Goal: Task Accomplishment & Management: Complete application form

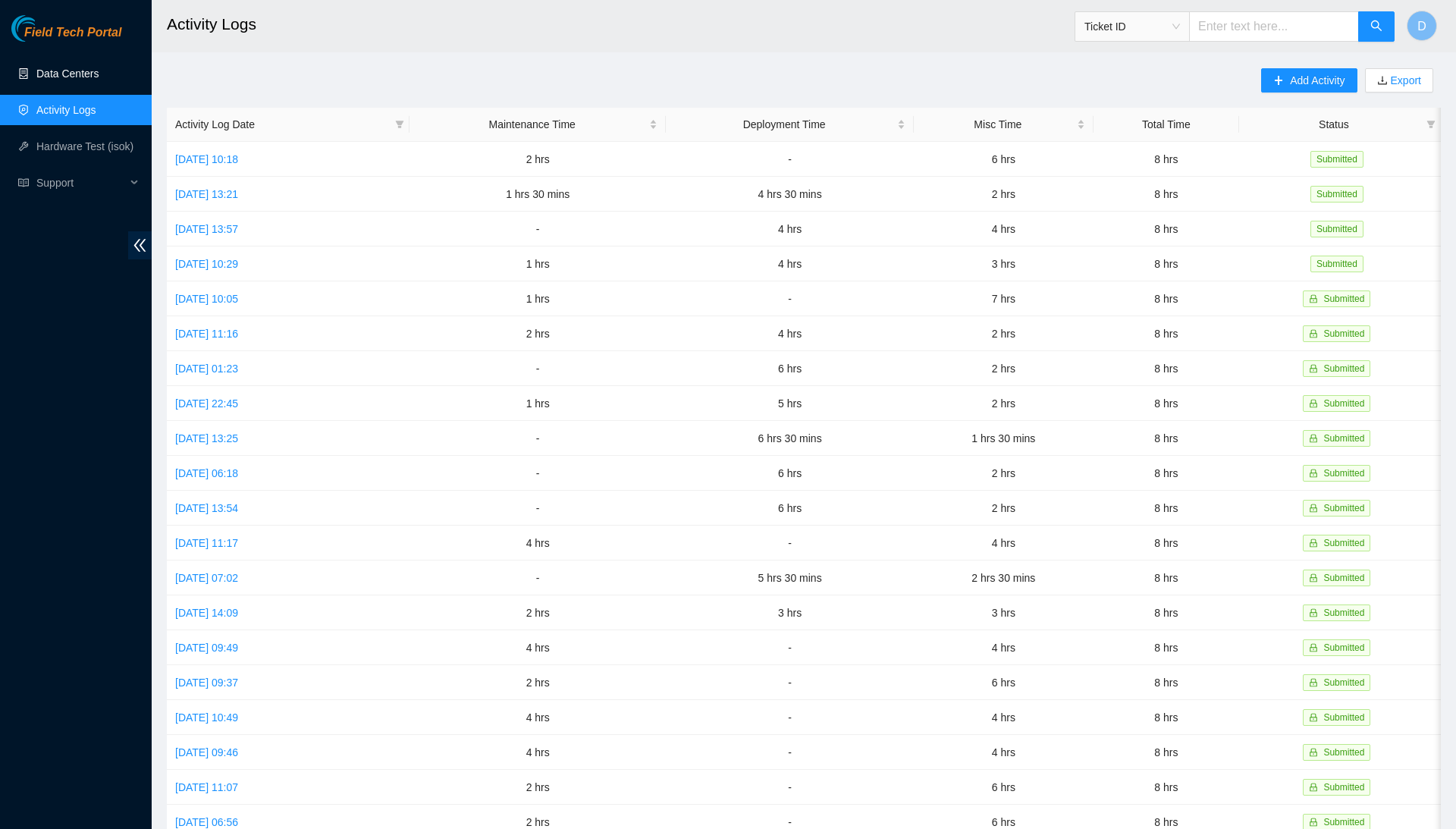
click at [98, 67] on link "Data Centers" at bounding box center [68, 73] width 62 height 12
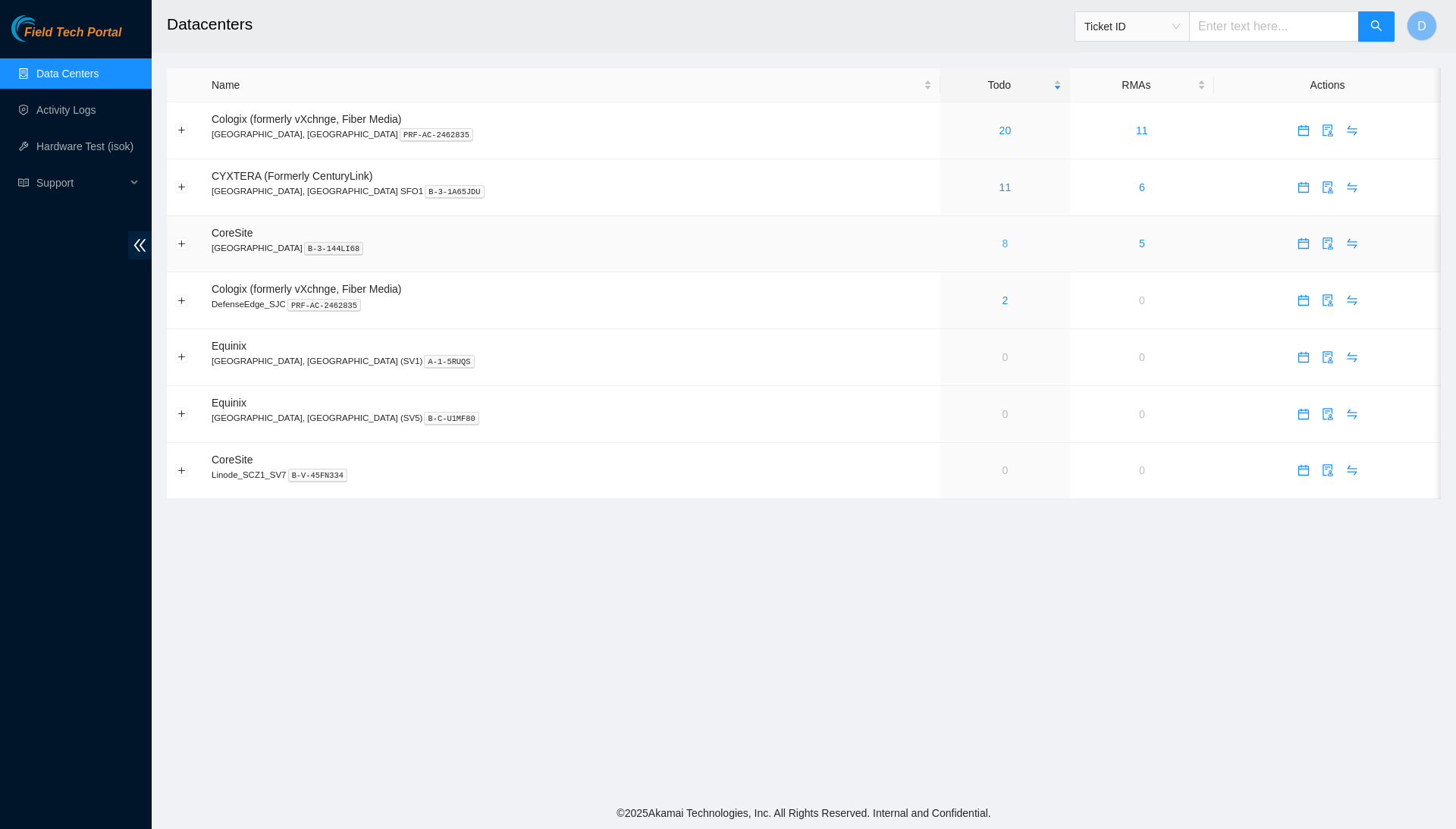
click at [1003, 244] on link "8" at bounding box center [1006, 243] width 6 height 12
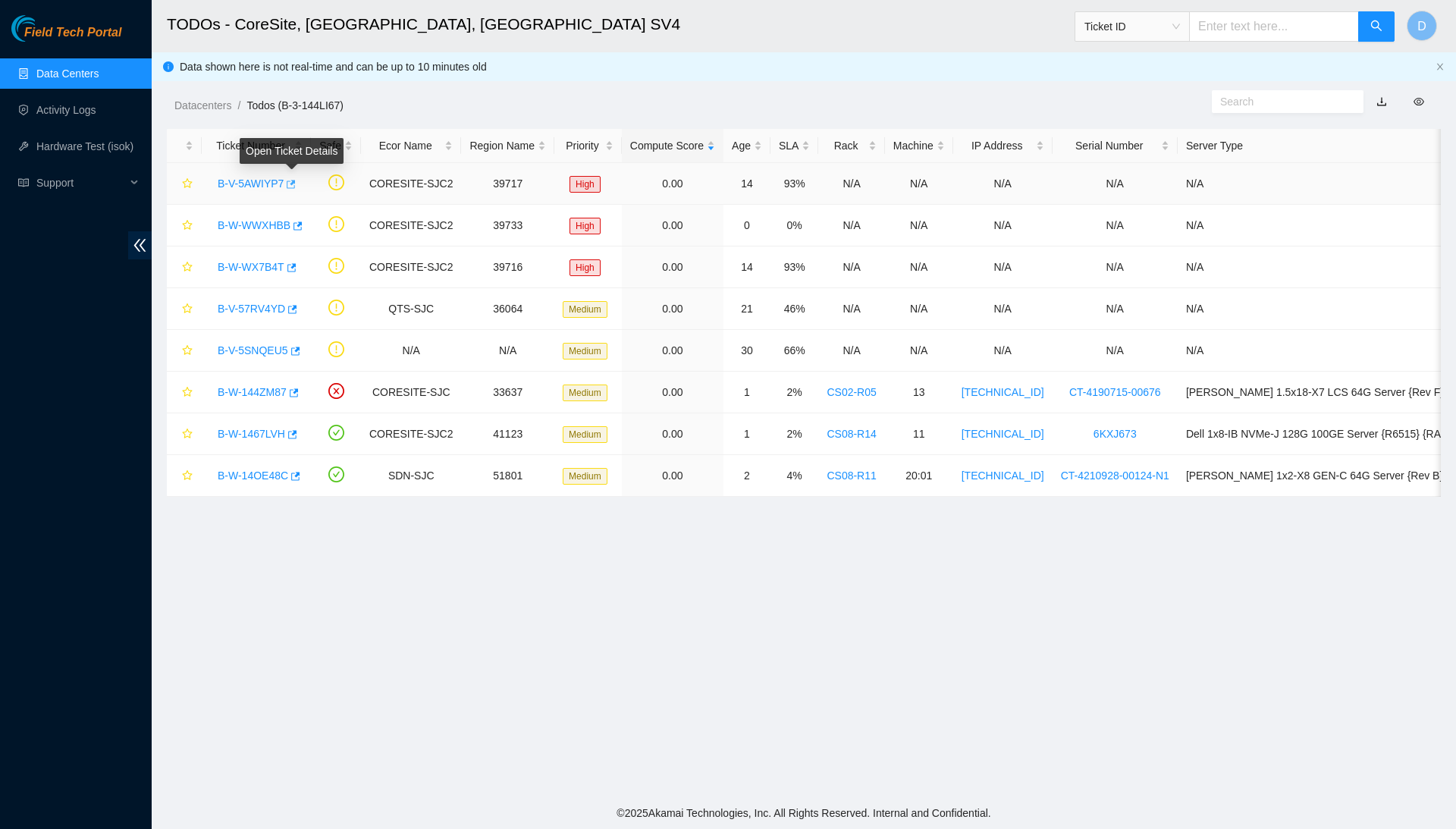
click at [291, 188] on icon "button" at bounding box center [289, 184] width 10 height 10
click at [273, 182] on link "B-V-5AWIYP7" at bounding box center [250, 183] width 66 height 12
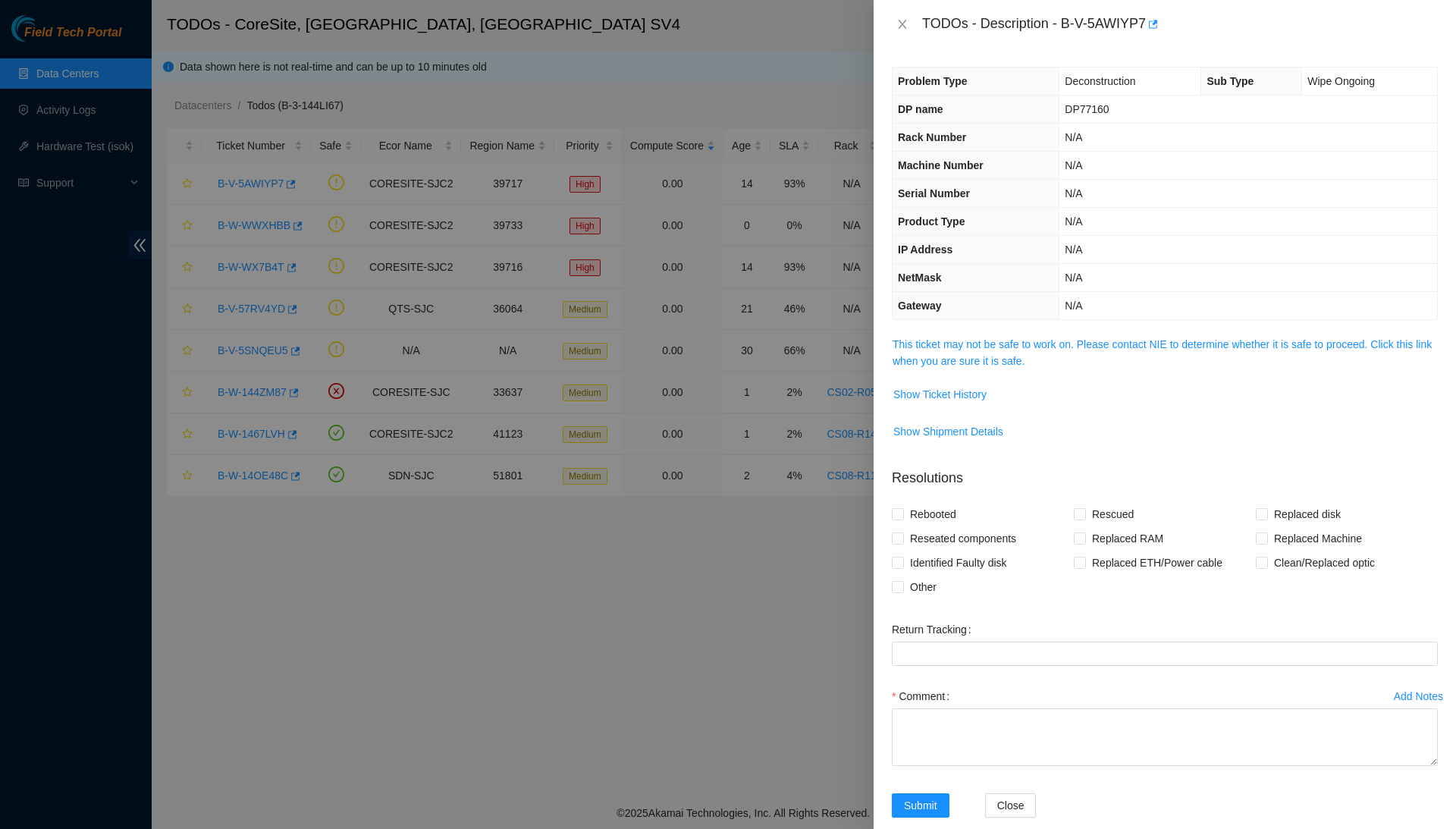
click at [1079, 107] on span "DP77160" at bounding box center [1087, 109] width 44 height 12
copy span "DP77160"
click at [416, 134] on div at bounding box center [728, 414] width 1456 height 829
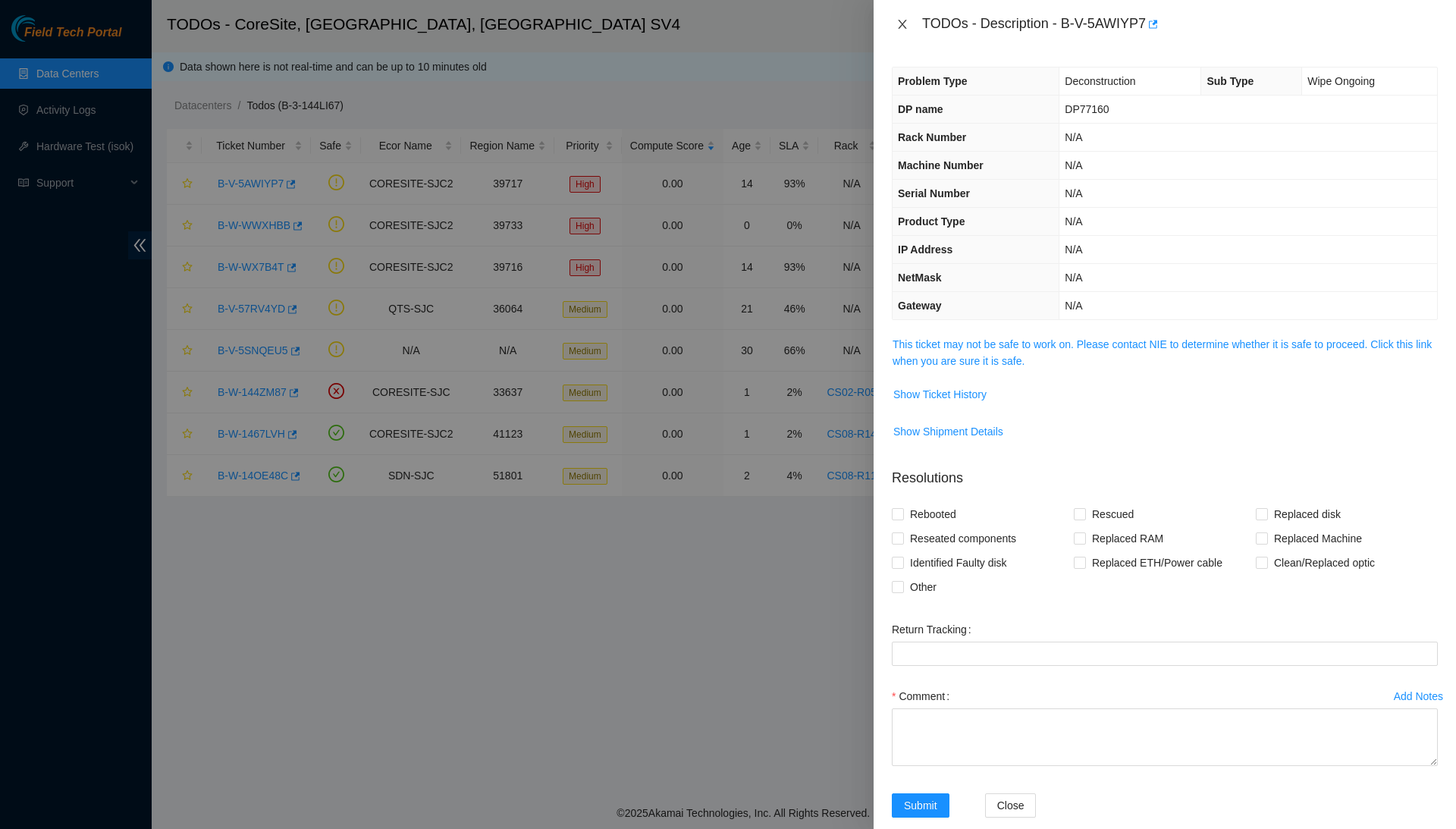
click at [902, 26] on icon "close" at bounding box center [902, 24] width 12 height 12
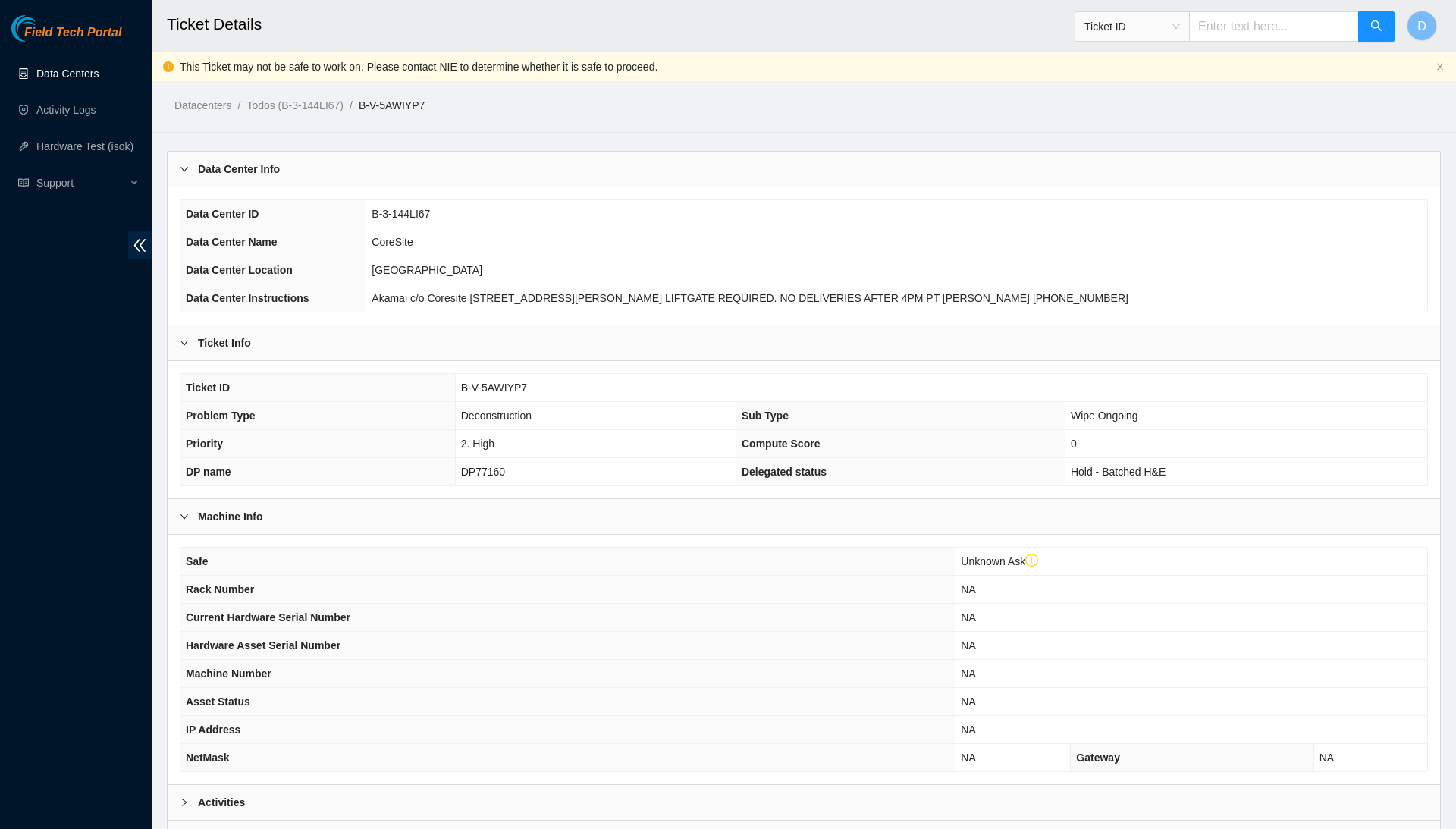
click at [98, 80] on link "Data Centers" at bounding box center [68, 73] width 62 height 12
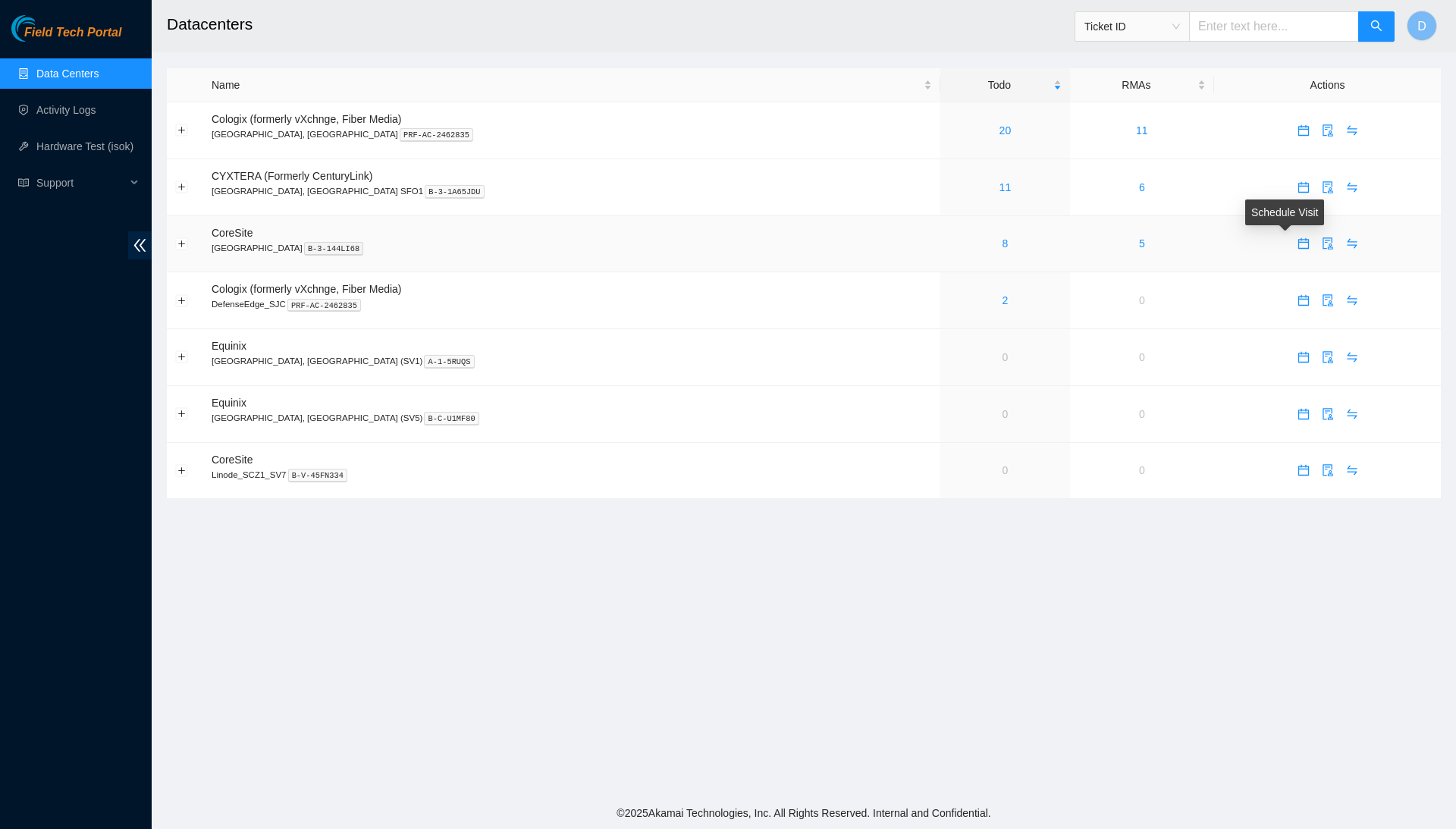
click at [1298, 243] on icon "calendar" at bounding box center [1303, 243] width 10 height 10
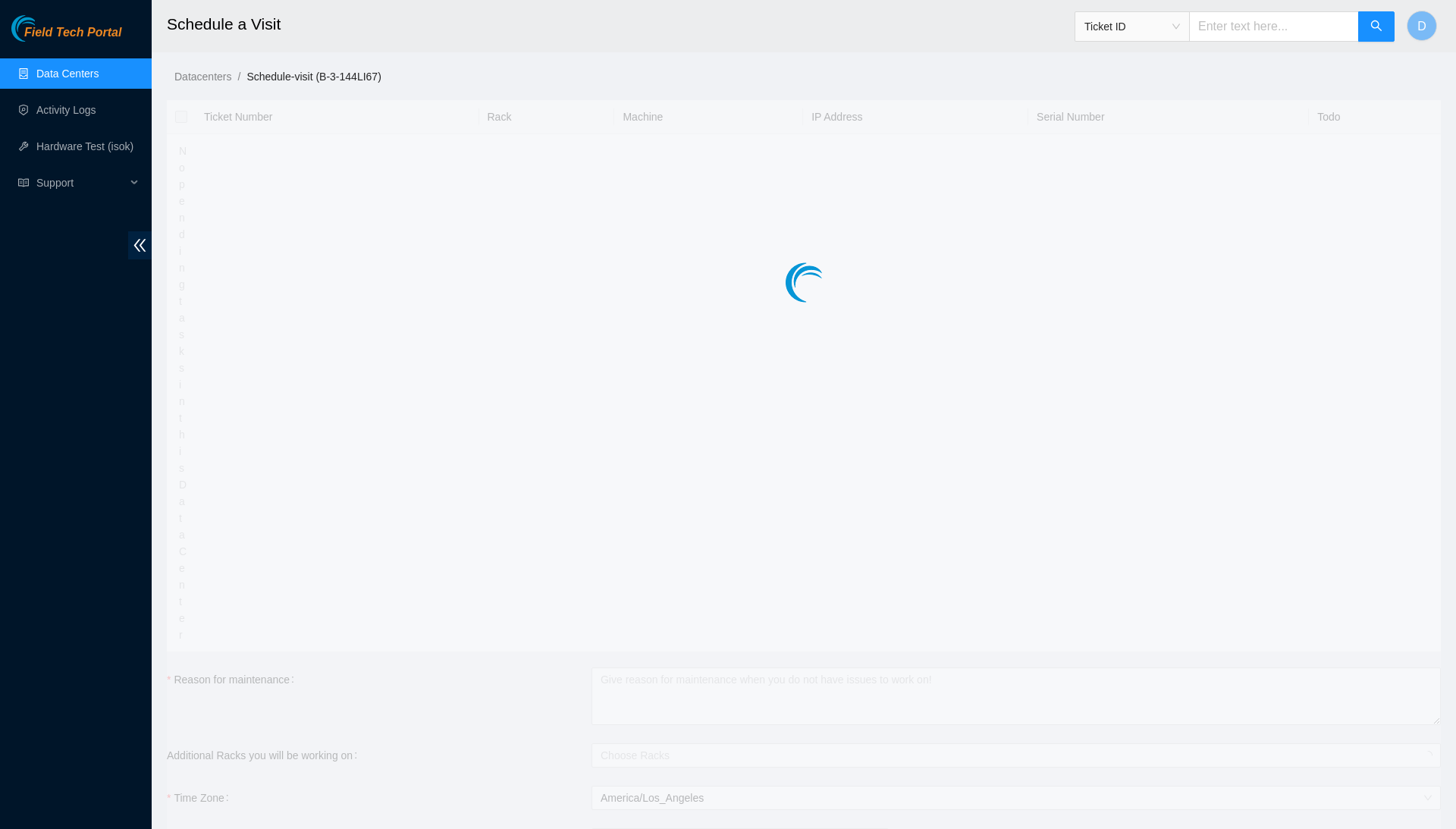
type input "[DATE] 06:48"
type input "[DATE] 06:47"
checkbox input "true"
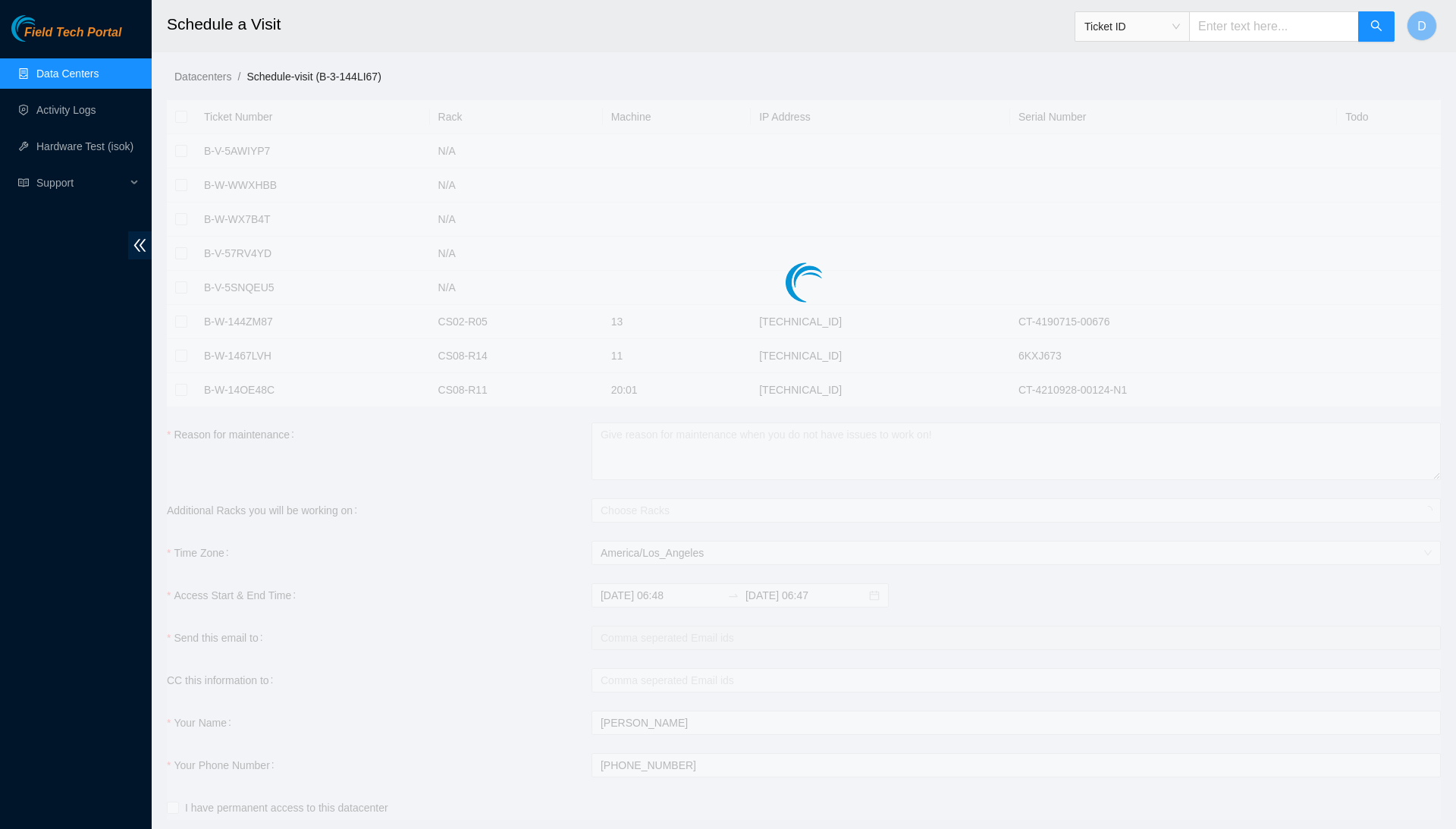
checkbox input "true"
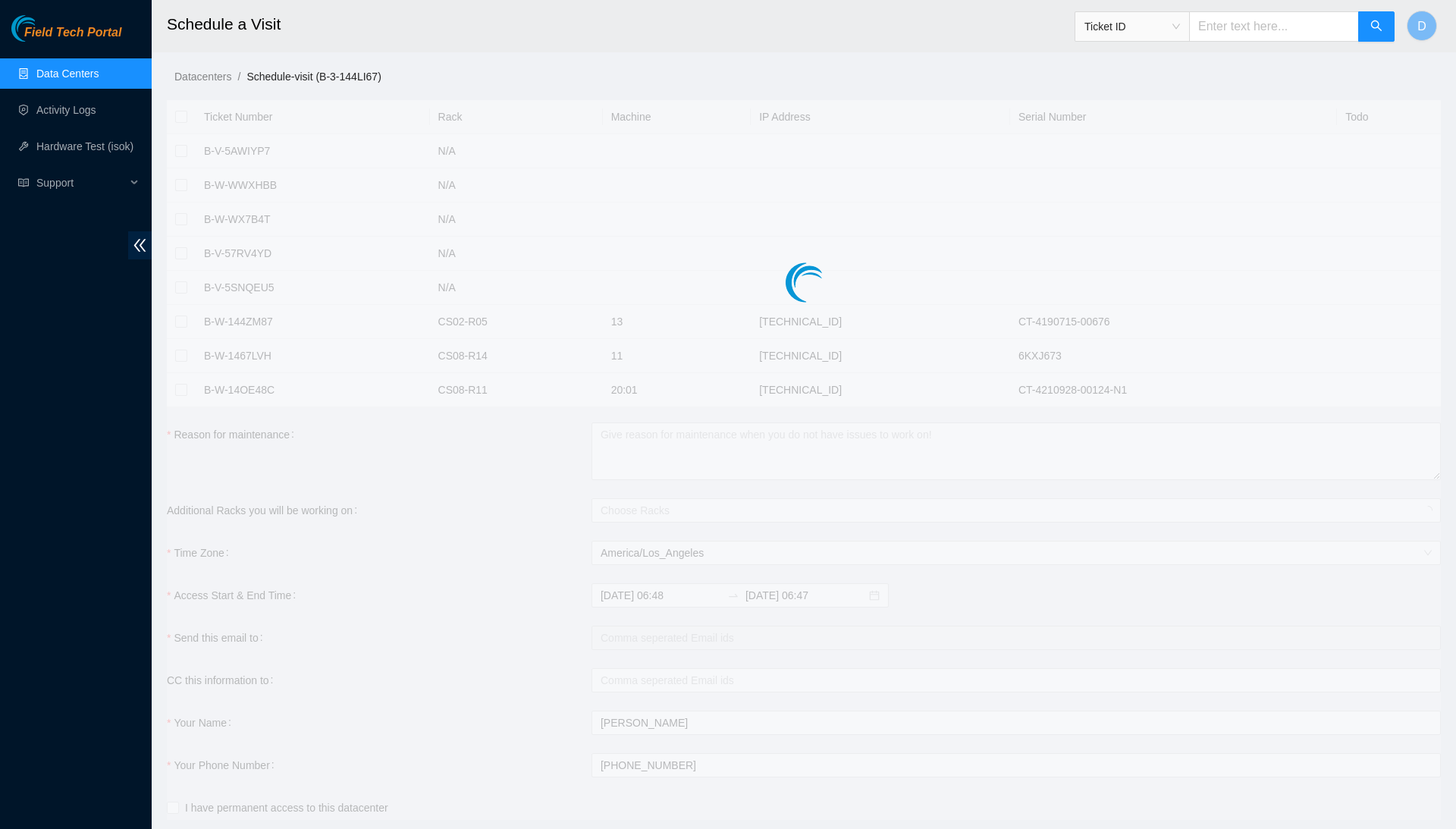
checkbox input "true"
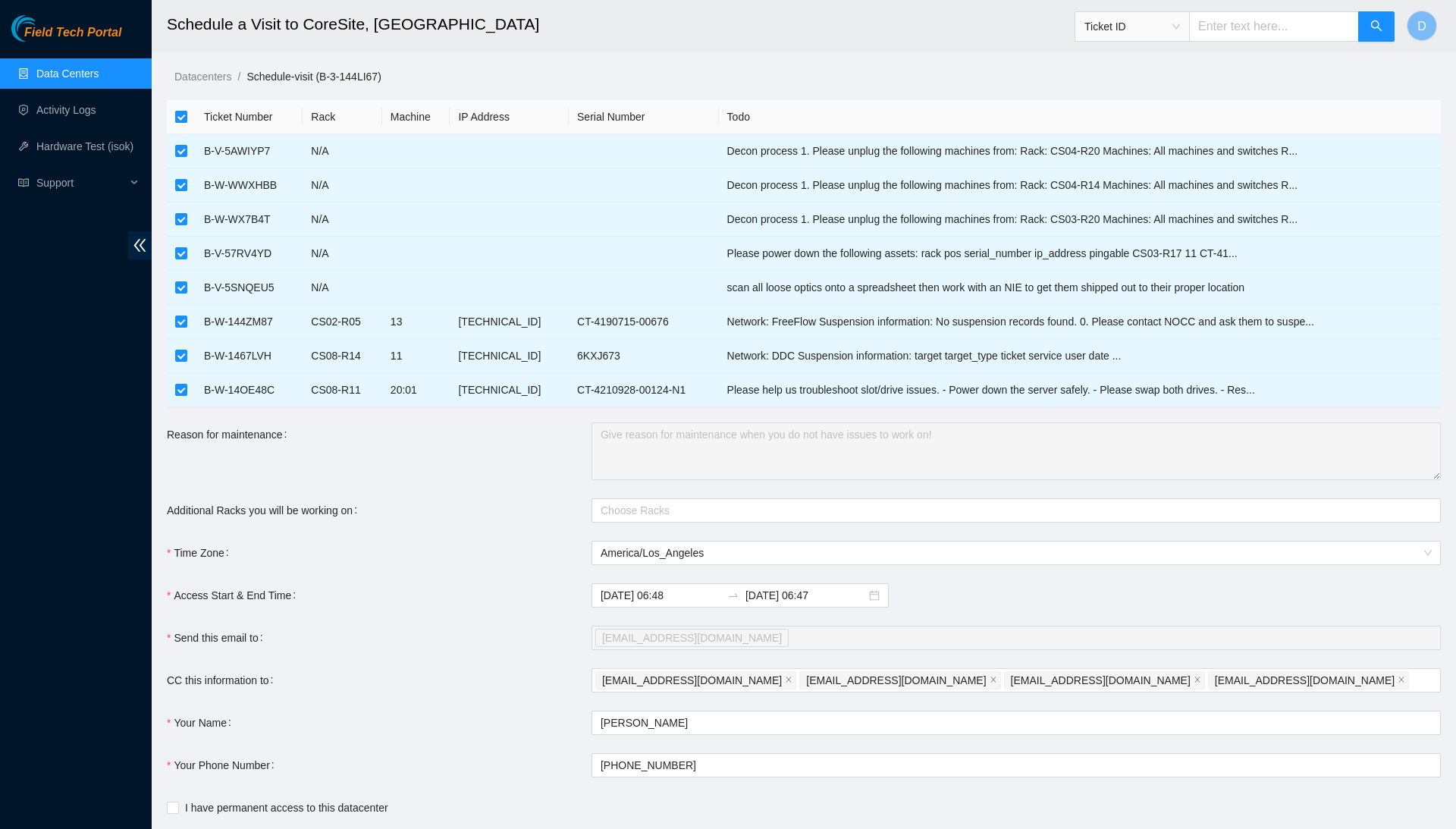
click at [183, 113] on input "checkbox" at bounding box center [181, 117] width 12 height 12
checkbox input "false"
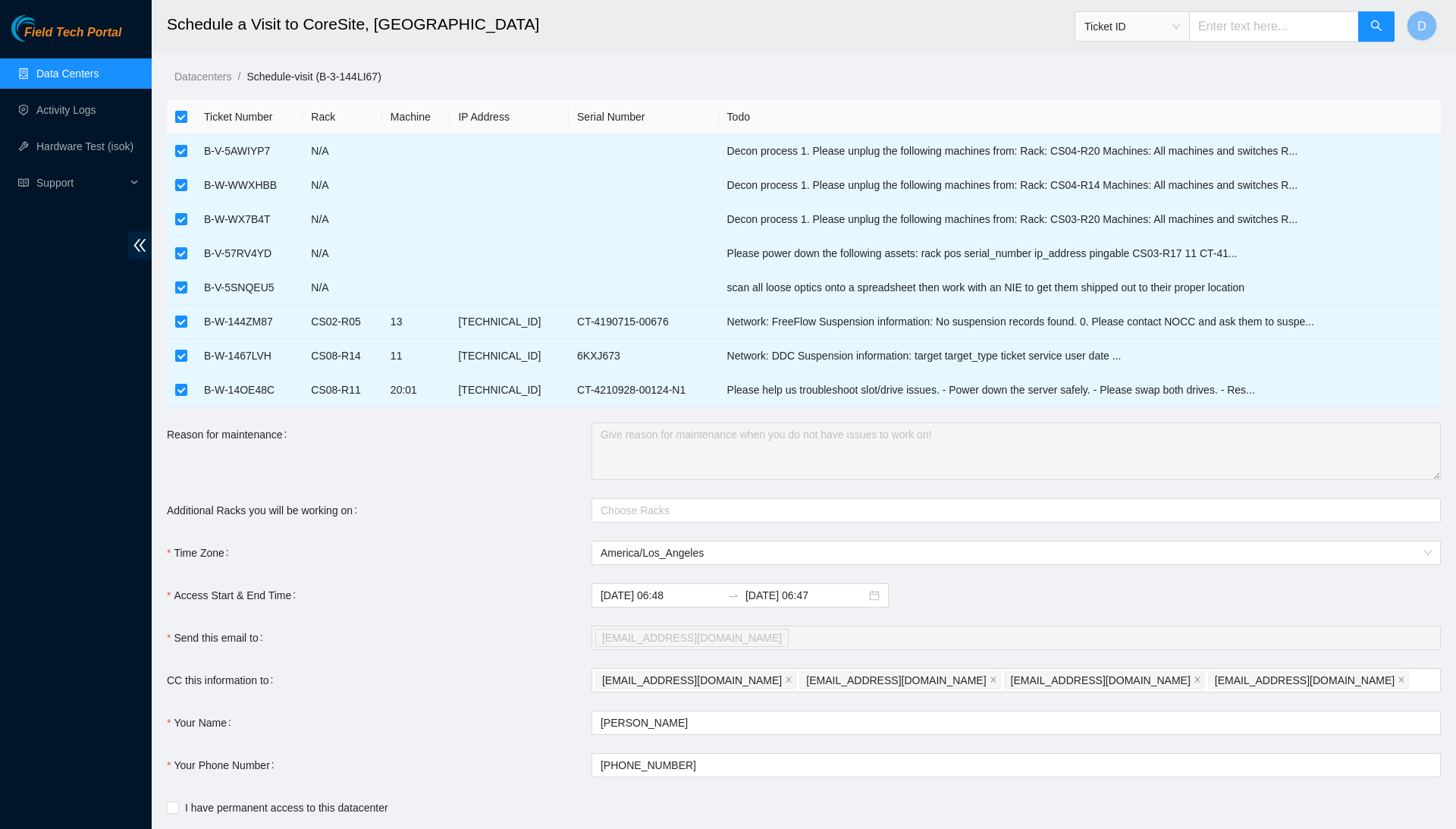
checkbox input "false"
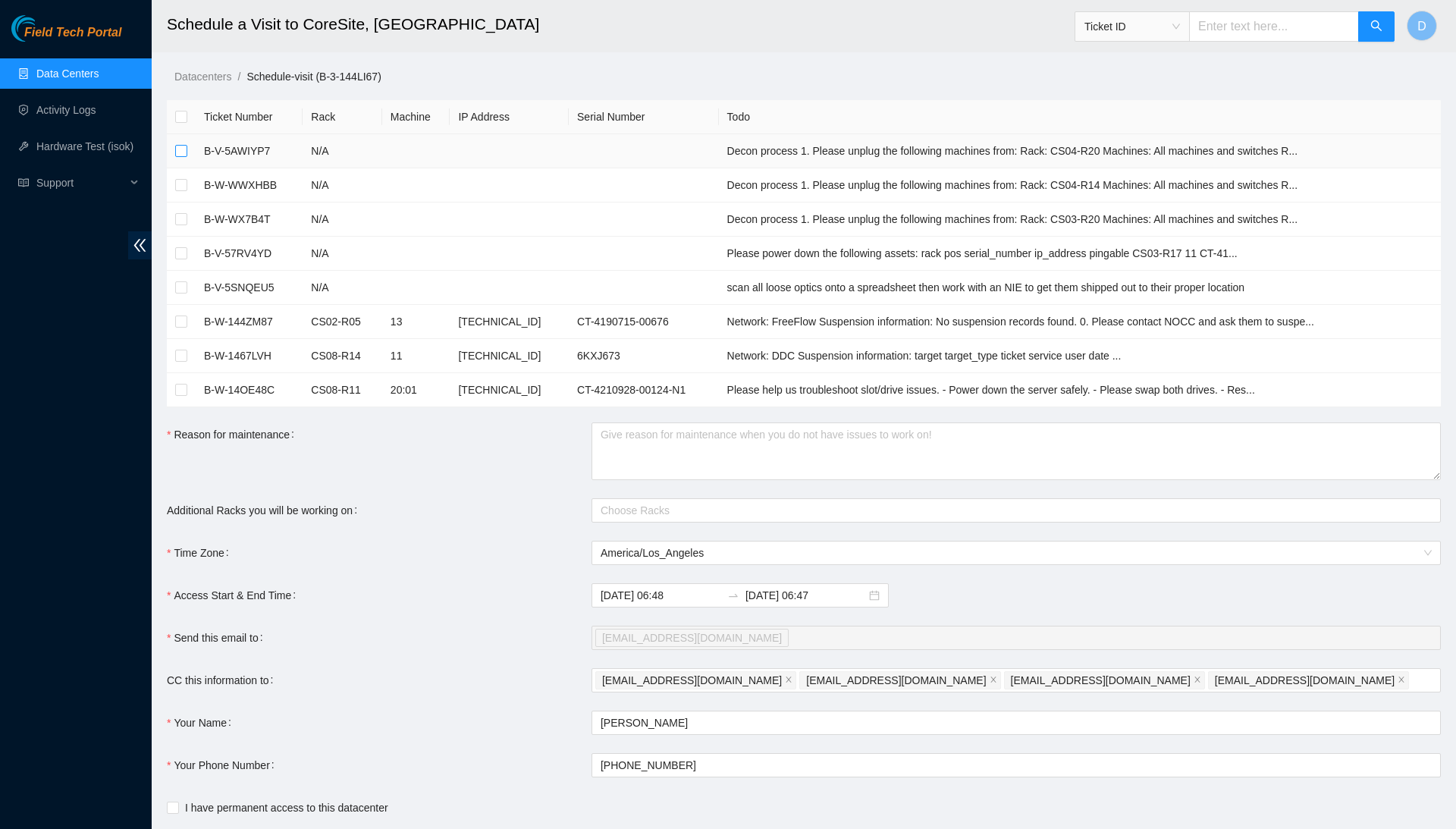
click at [182, 146] on input "checkbox" at bounding box center [181, 150] width 12 height 12
checkbox input "true"
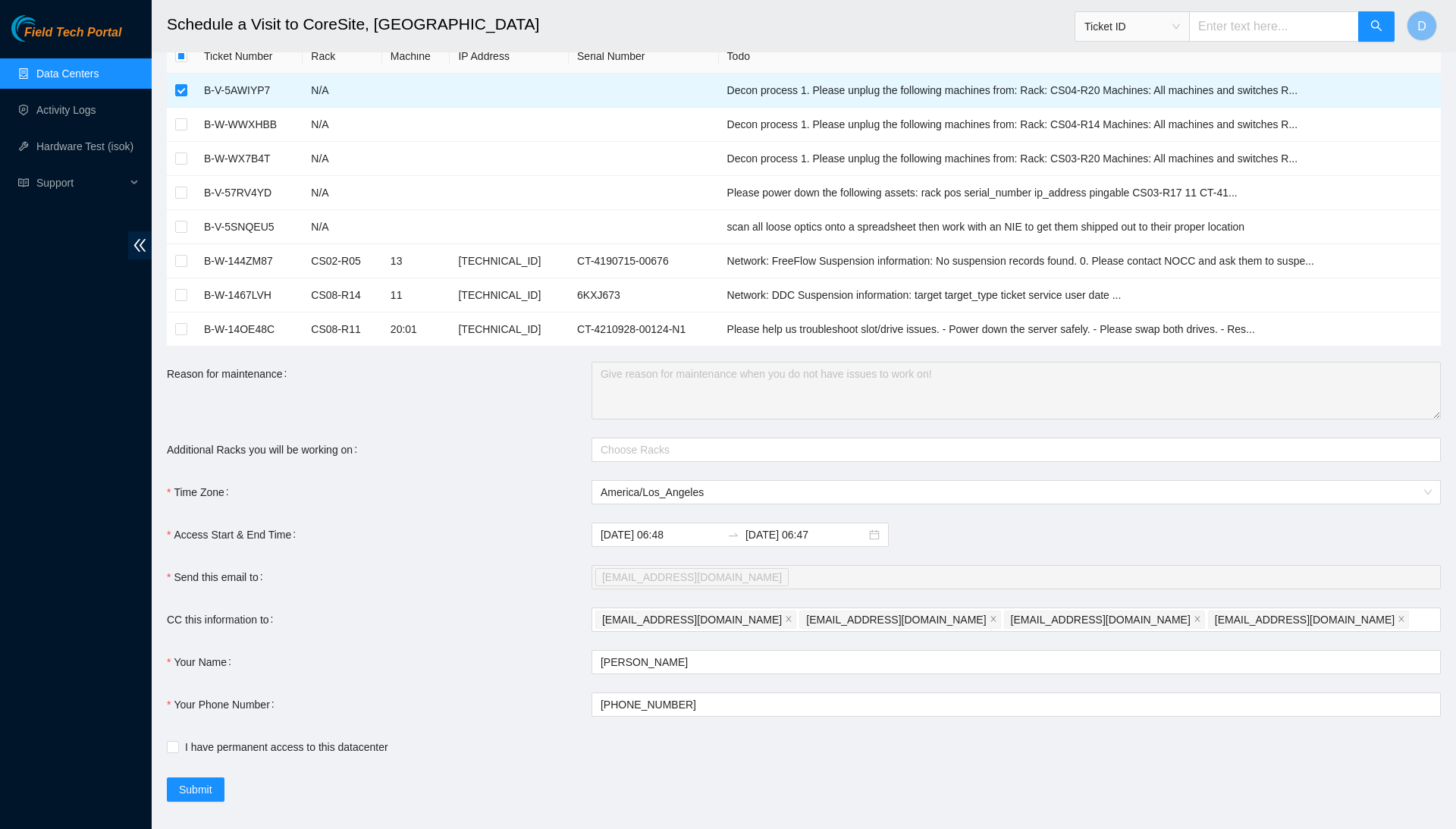
scroll to position [70, 0]
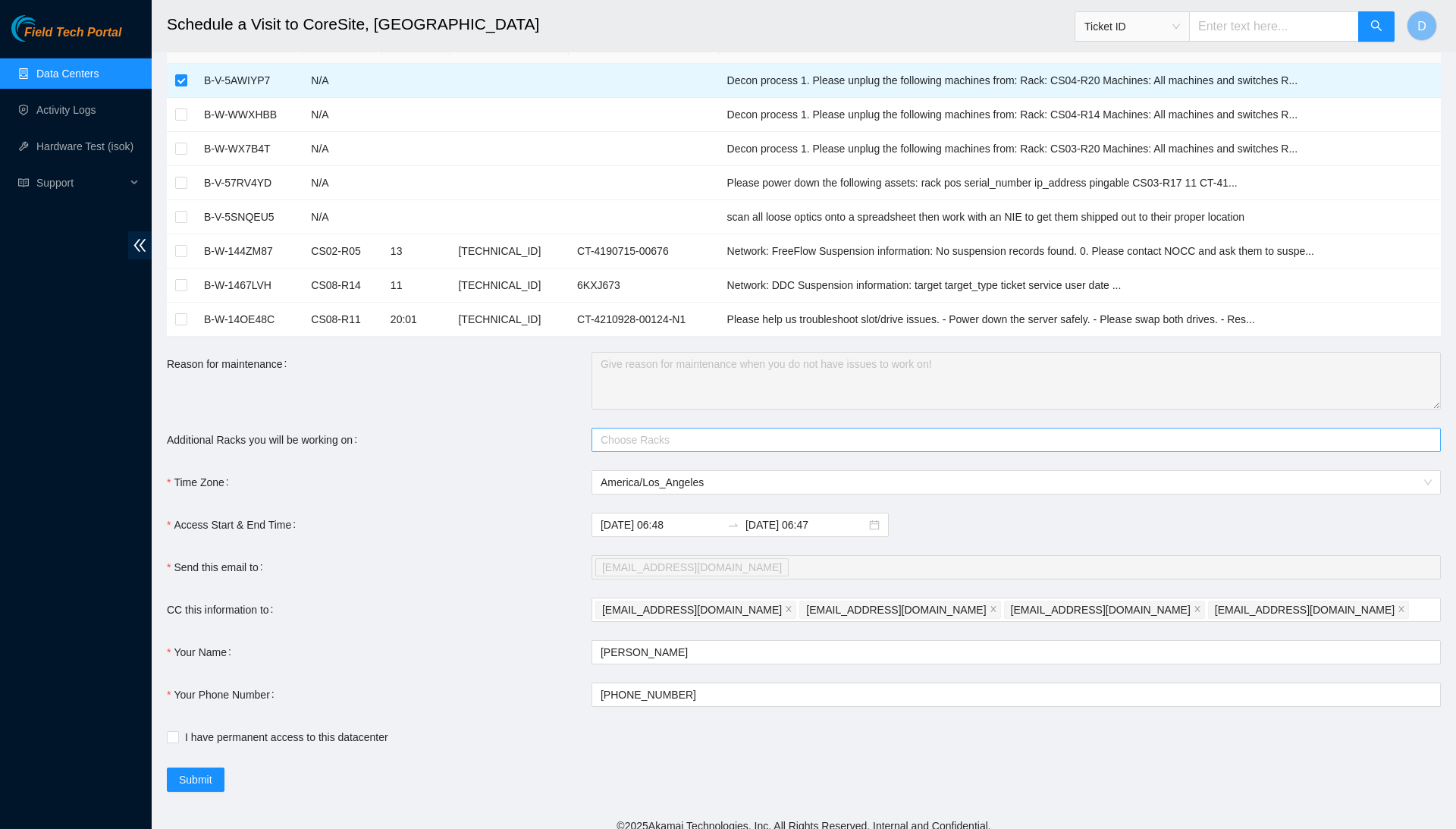
click at [707, 439] on div at bounding box center [1008, 440] width 826 height 18
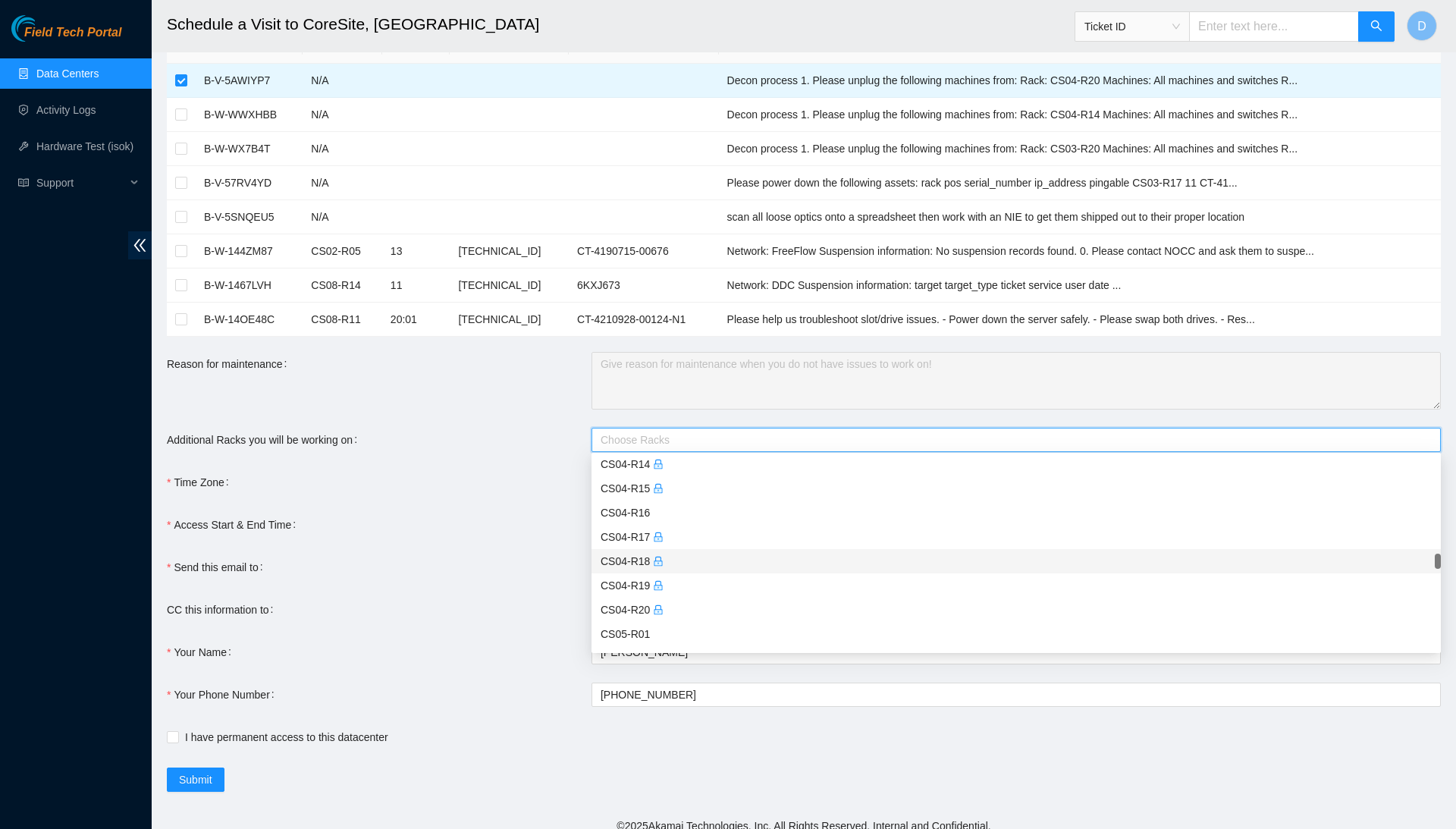
scroll to position [1776, 0]
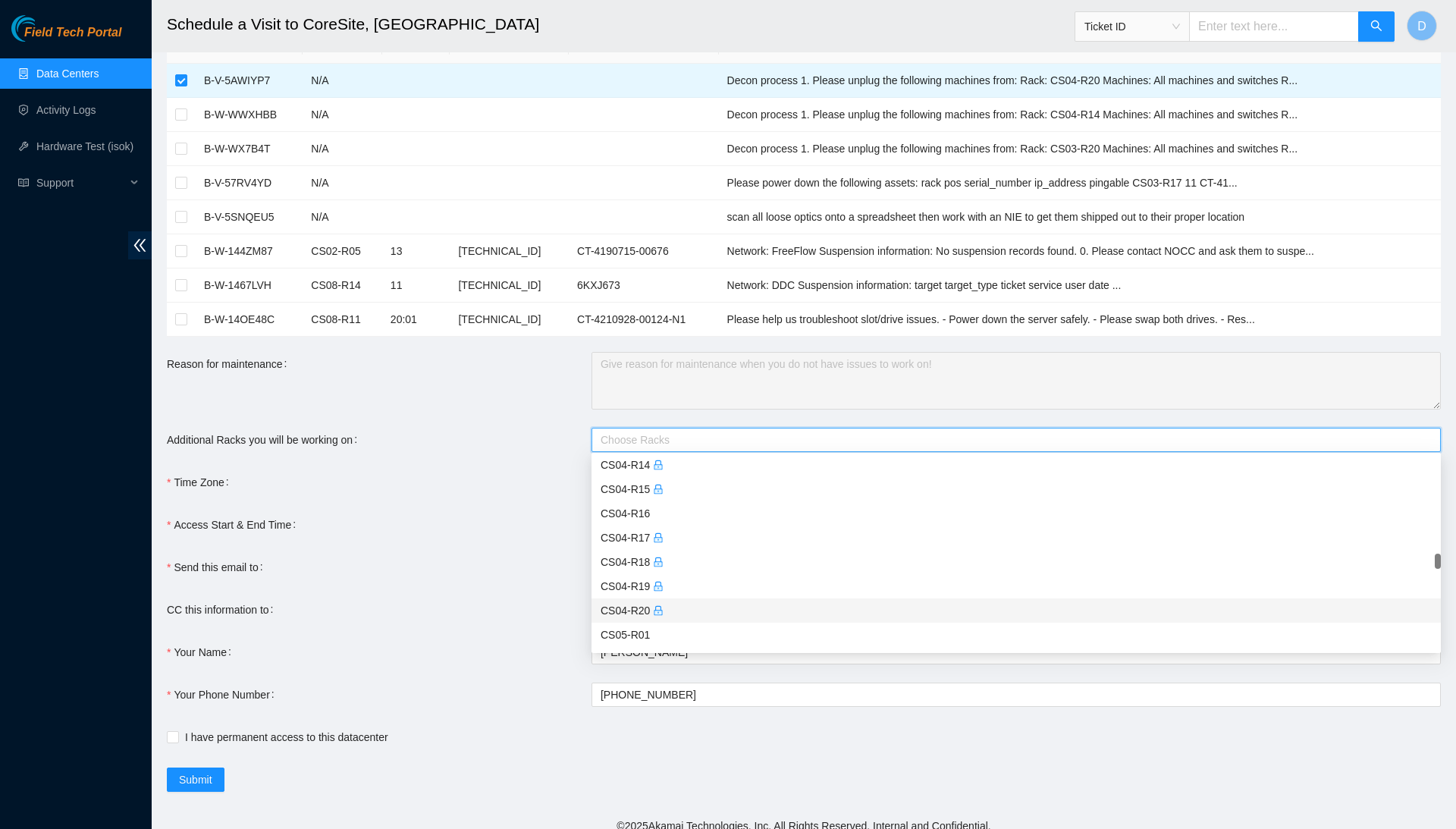
click at [681, 604] on div "CS04-R20" at bounding box center [1016, 611] width 831 height 17
click at [507, 494] on form "Ticket Number Rack Machine IP Address Serial Number Todo B-V-5AWIYP7 N/A Decon …" at bounding box center [804, 411] width 1274 height 763
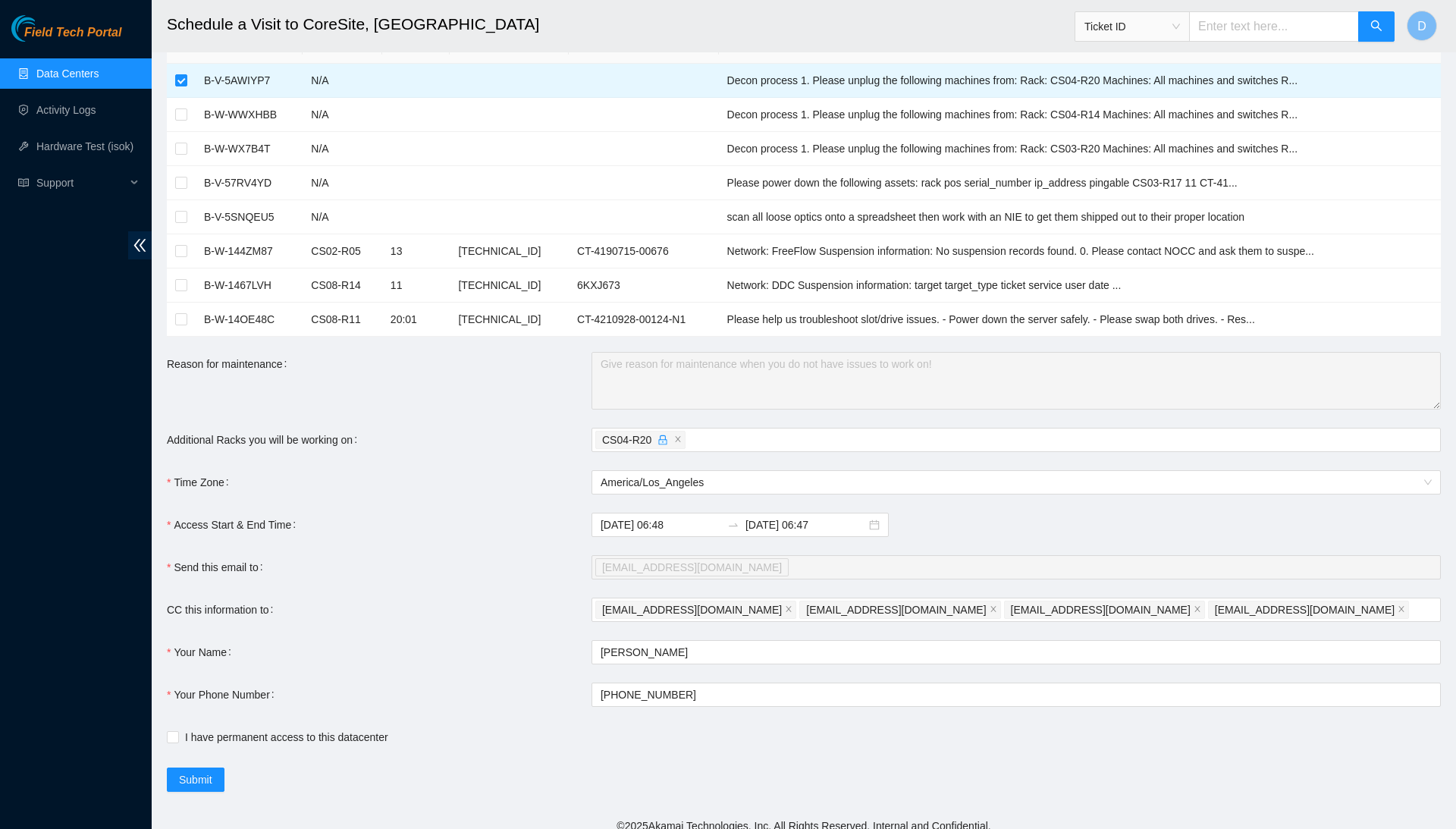
click at [473, 402] on div "Reason for maintenance" at bounding box center [379, 381] width 424 height 58
click at [210, 746] on div "I have permanent access to this datacenter" at bounding box center [591, 737] width 849 height 24
click at [189, 739] on span "I have permanent access to this datacenter" at bounding box center [287, 737] width 216 height 17
click at [177, 739] on input "I have permanent access to this datacenter" at bounding box center [172, 736] width 10 height 10
checkbox input "true"
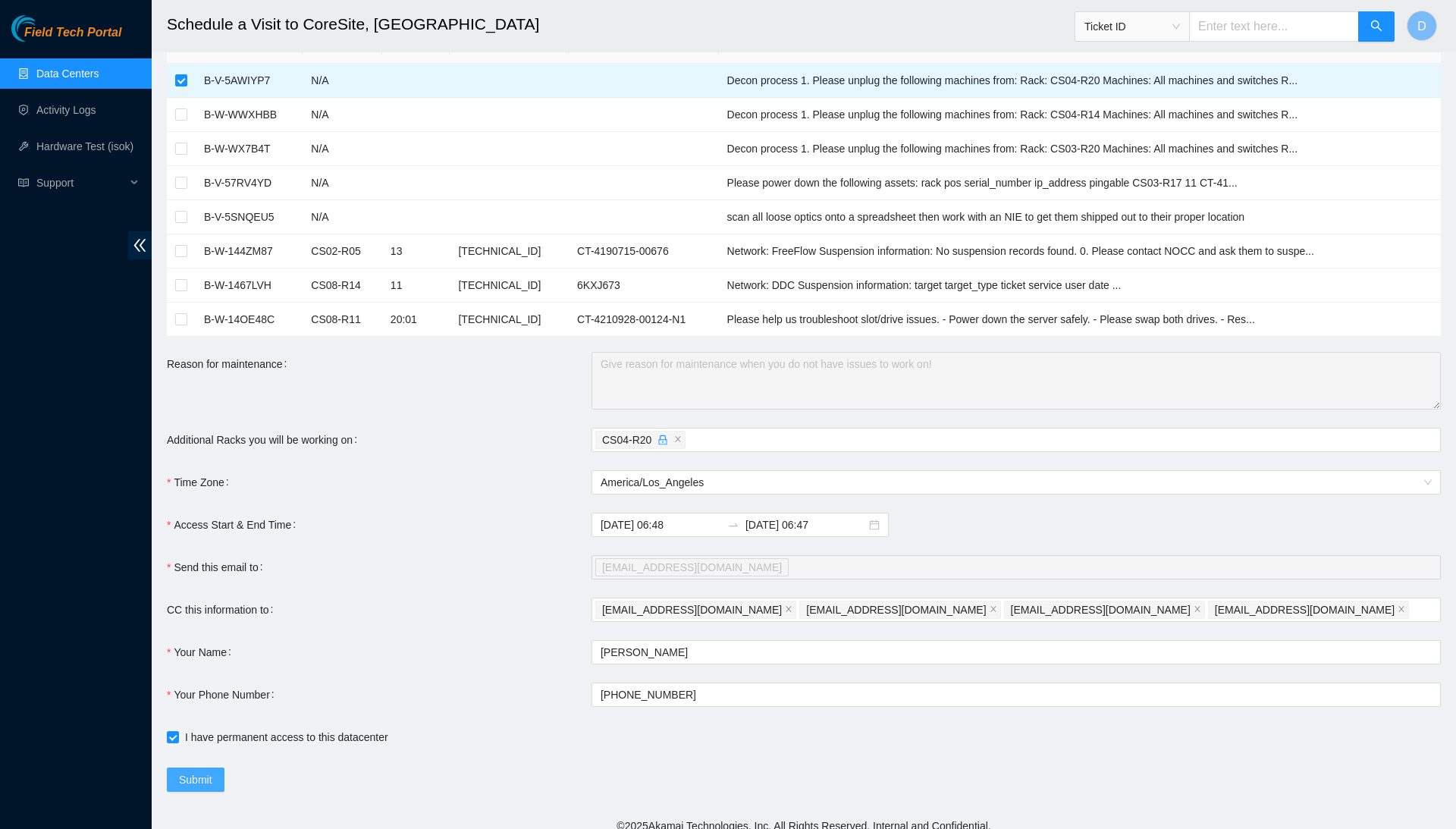
click at [189, 782] on span "Submit" at bounding box center [196, 779] width 34 height 17
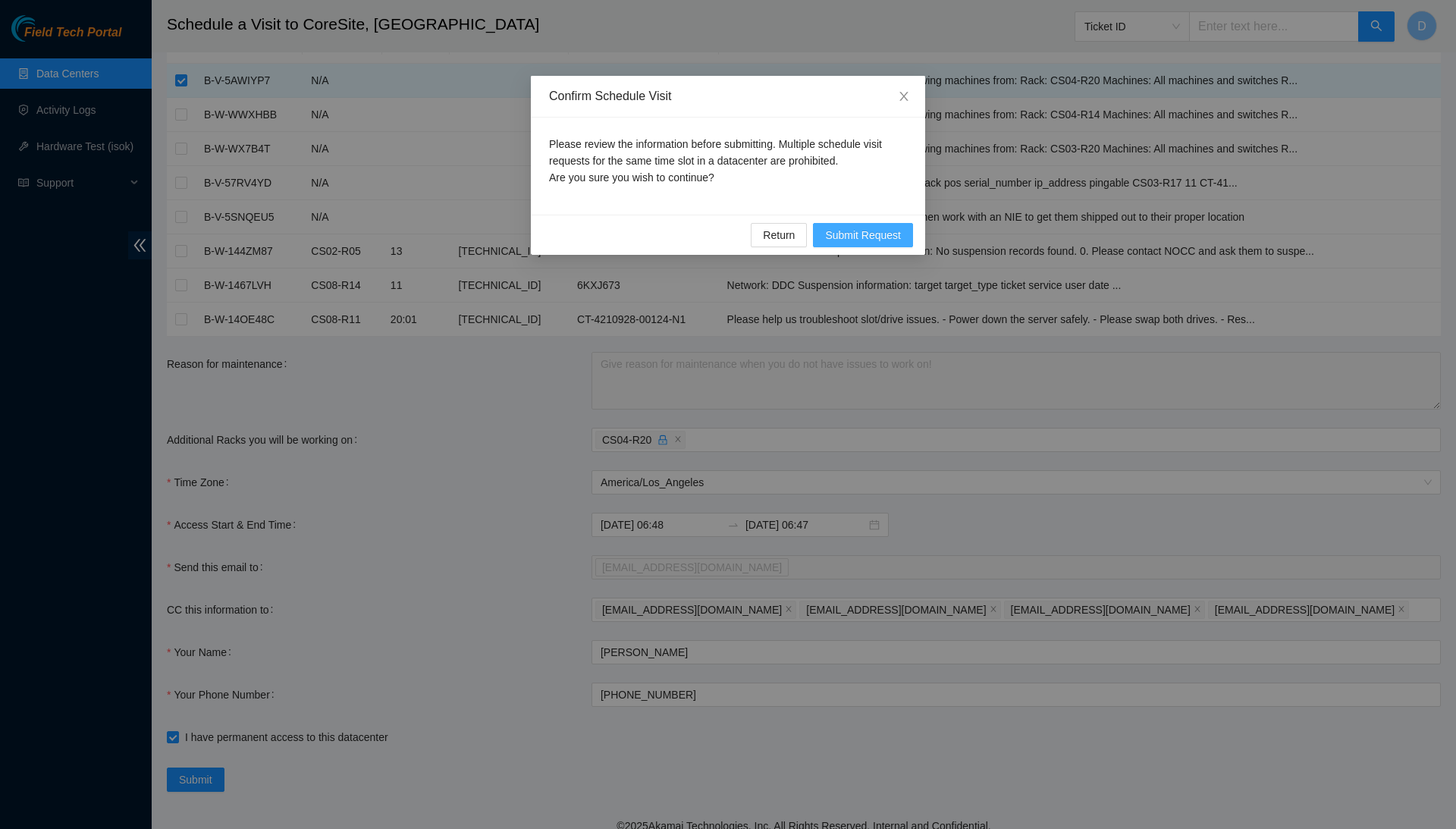
click at [901, 233] on button "Submit Request" at bounding box center [862, 235] width 100 height 24
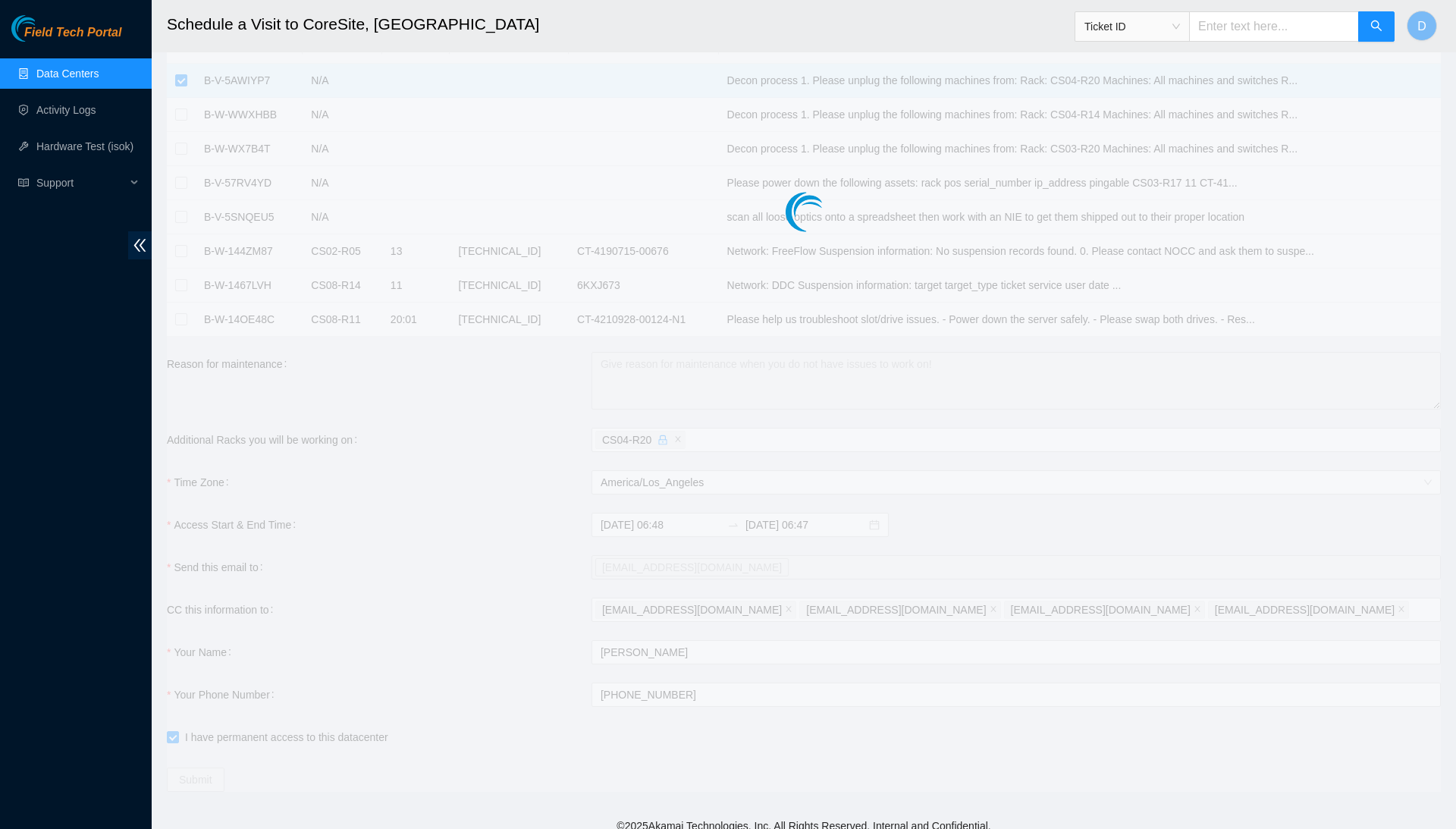
type input "[DATE] 06:49"
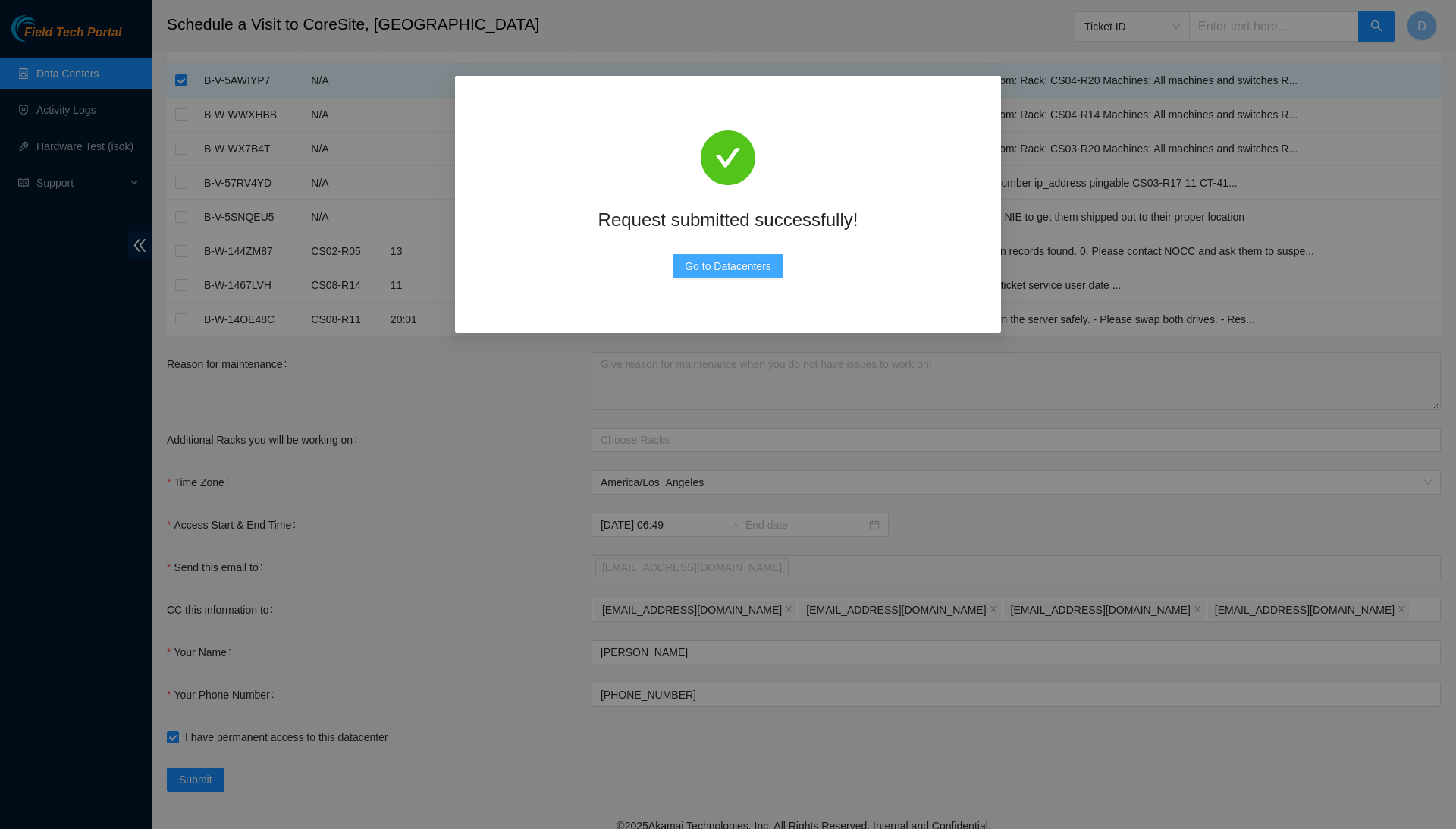
click at [738, 271] on span "Go to Datacenters" at bounding box center [728, 266] width 86 height 17
